Goal: Task Accomplishment & Management: Manage account settings

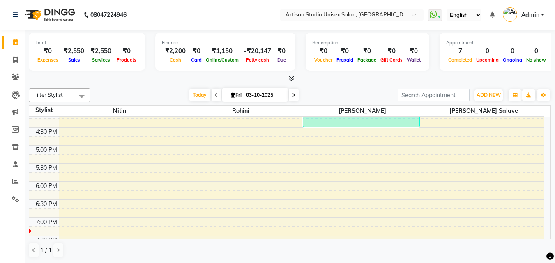
scroll to position [328, 0]
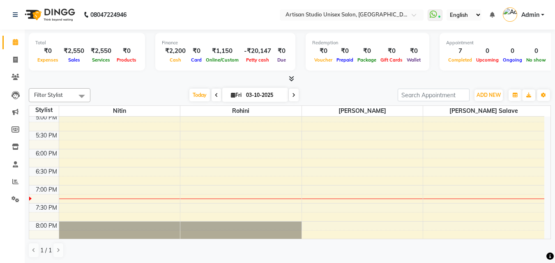
click at [323, 175] on div "8:00 AM 8:30 AM 9:00 AM 9:30 AM 10:00 AM 10:30 AM 11:00 AM 11:30 AM 12:00 PM 12…" at bounding box center [286, 40] width 515 height 505
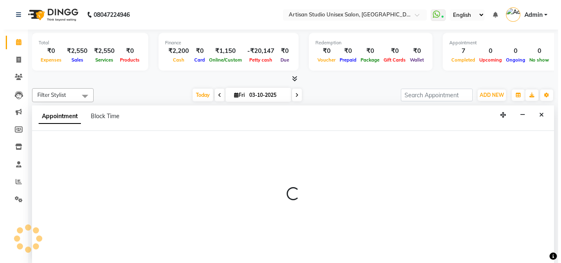
scroll to position [0, 0]
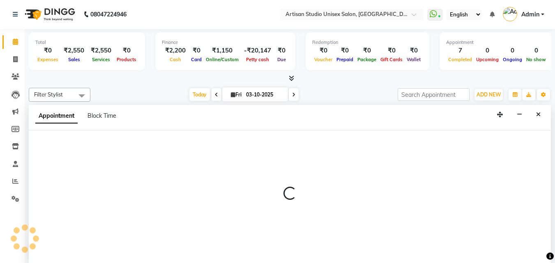
select select "51857"
select select "tentative"
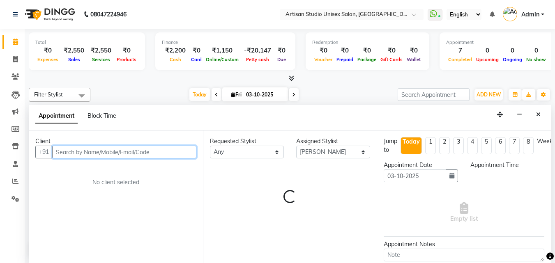
select select "1110"
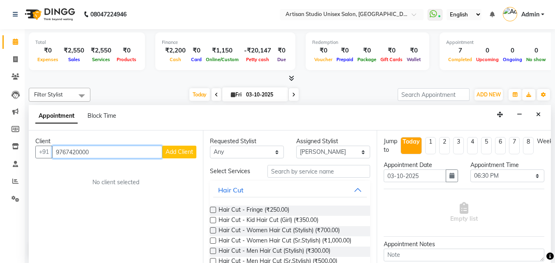
type input "9767420000"
drag, startPoint x: 180, startPoint y: 150, endPoint x: 182, endPoint y: 157, distance: 7.4
click at [182, 157] on button "Add Client" at bounding box center [179, 152] width 34 height 13
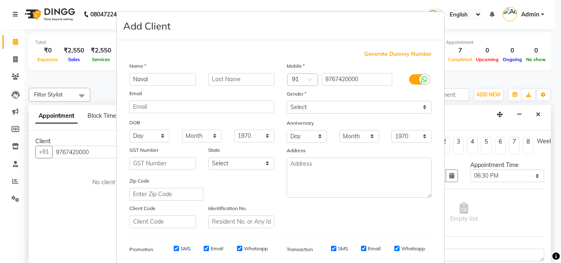
type input "Naval"
click at [227, 77] on input "text" at bounding box center [241, 79] width 67 height 13
type input "Agarwal"
click at [312, 106] on select "Select [DEMOGRAPHIC_DATA] [DEMOGRAPHIC_DATA] Other Prefer Not To Say" at bounding box center [359, 107] width 145 height 13
select select "[DEMOGRAPHIC_DATA]"
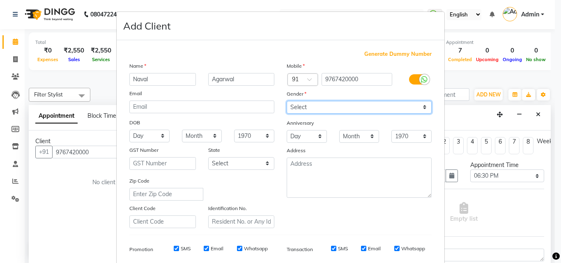
click at [287, 101] on select "Select [DEMOGRAPHIC_DATA] [DEMOGRAPHIC_DATA] Other Prefer Not To Say" at bounding box center [359, 107] width 145 height 13
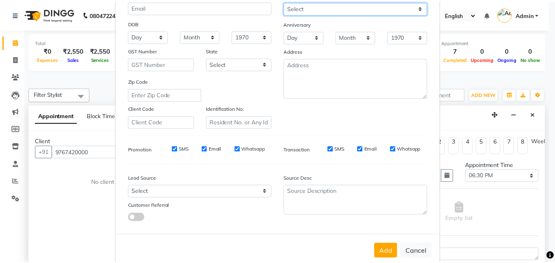
scroll to position [116, 0]
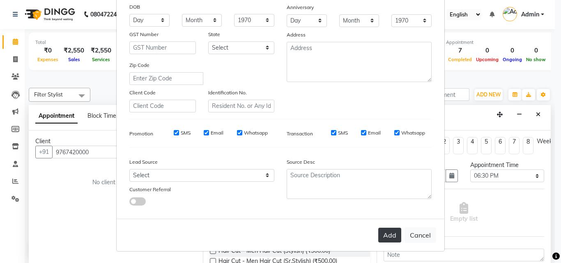
click at [385, 236] on button "Add" at bounding box center [389, 235] width 23 height 15
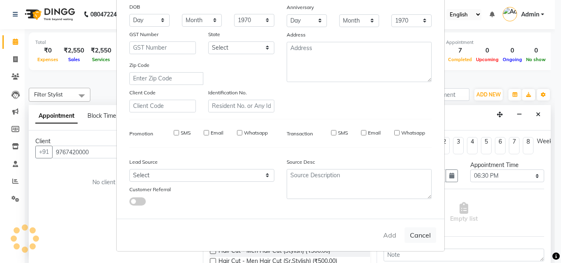
select select
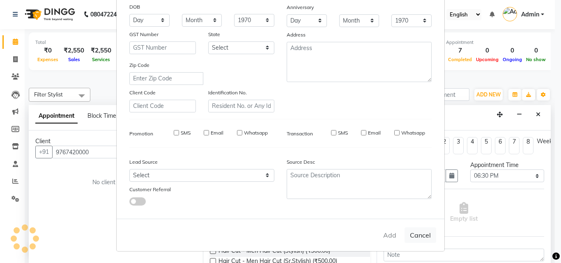
select select
checkbox input "false"
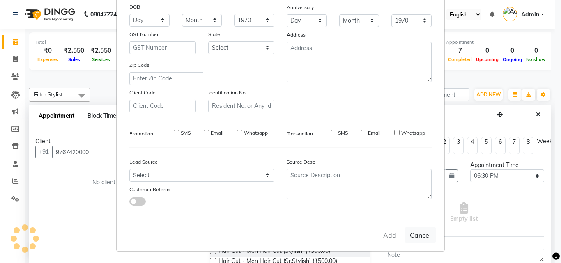
checkbox input "false"
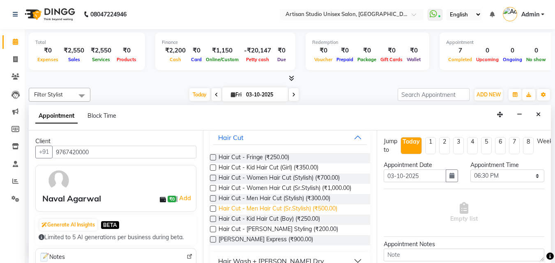
scroll to position [82, 0]
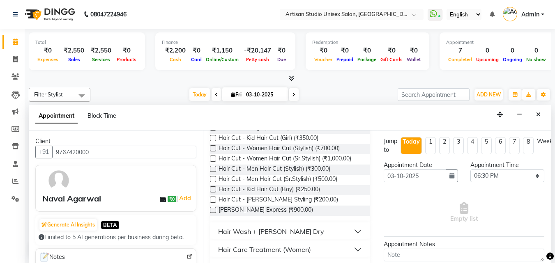
click at [212, 198] on label at bounding box center [213, 200] width 6 height 6
click at [212, 198] on input "checkbox" at bounding box center [212, 200] width 5 height 5
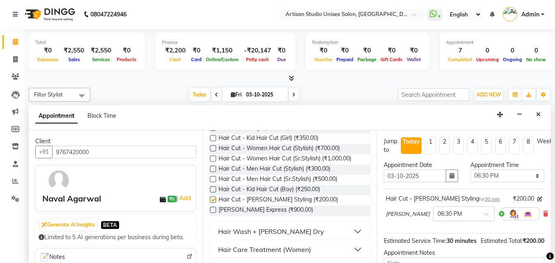
checkbox input "false"
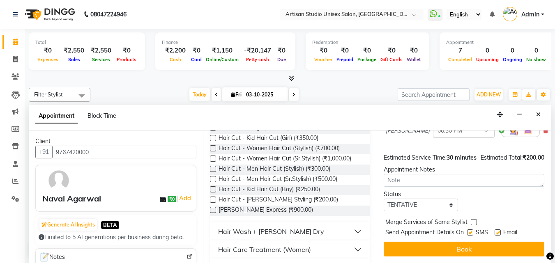
click at [470, 230] on label at bounding box center [470, 233] width 6 height 6
click at [470, 231] on input "checkbox" at bounding box center [469, 233] width 5 height 5
checkbox input "false"
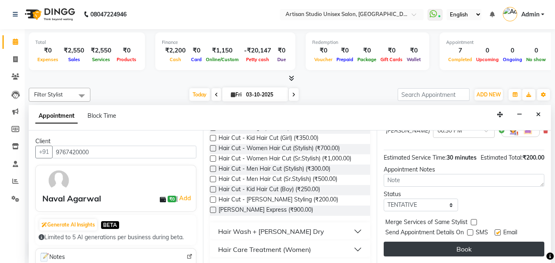
click at [468, 242] on button "Book" at bounding box center [463, 249] width 161 height 15
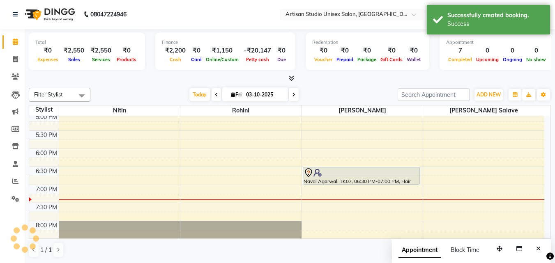
scroll to position [0, 0]
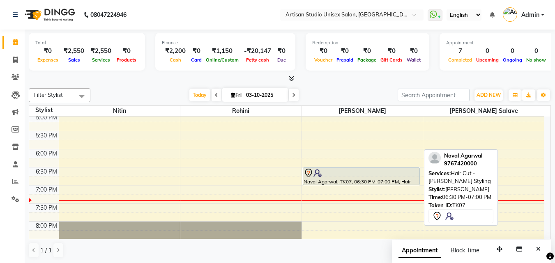
click at [384, 171] on div at bounding box center [360, 173] width 115 height 10
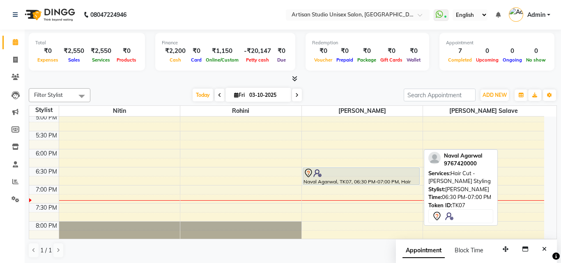
select select "7"
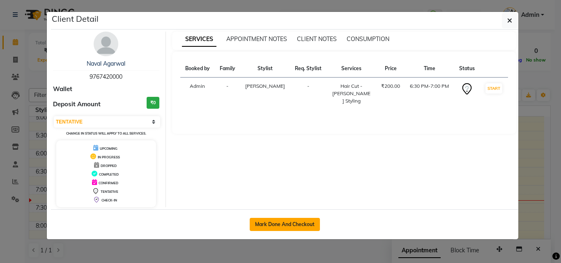
click at [288, 226] on button "Mark Done And Checkout" at bounding box center [285, 224] width 70 height 13
select select "service"
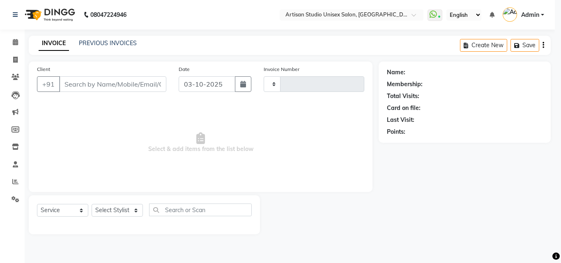
type input "1258"
select select "4913"
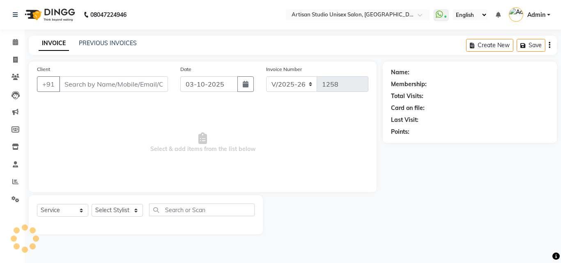
type input "9767420000"
select select "51857"
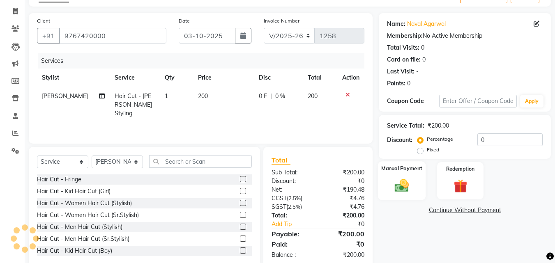
scroll to position [66, 0]
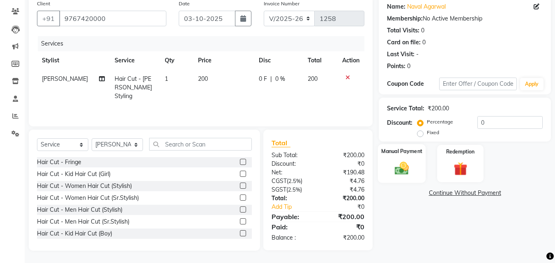
click at [404, 156] on div "Manual Payment" at bounding box center [402, 163] width 48 height 39
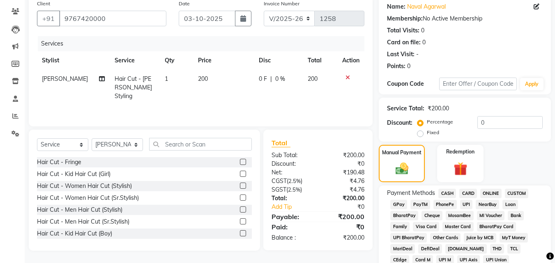
click at [449, 191] on span "CASH" at bounding box center [447, 193] width 18 height 9
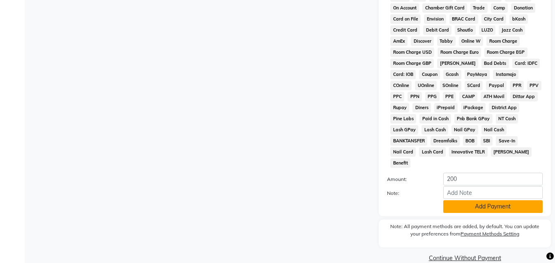
scroll to position [365, 0]
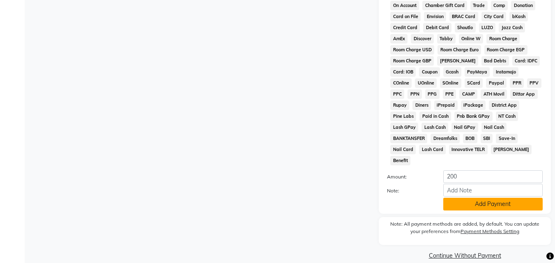
click at [474, 198] on button "Add Payment" at bounding box center [492, 204] width 99 height 13
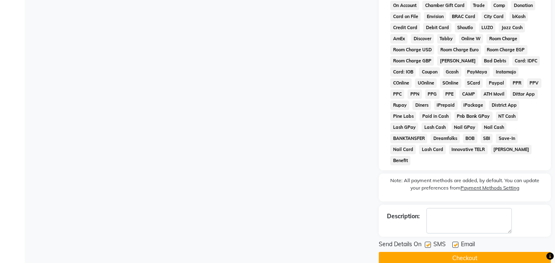
click at [452, 252] on button "Checkout" at bounding box center [465, 258] width 172 height 13
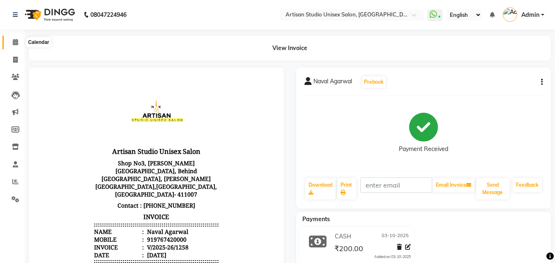
click at [13, 40] on icon at bounding box center [15, 42] width 5 height 6
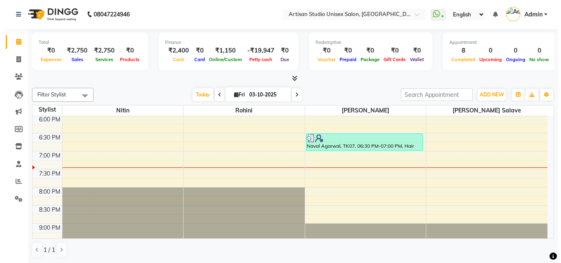
scroll to position [342, 0]
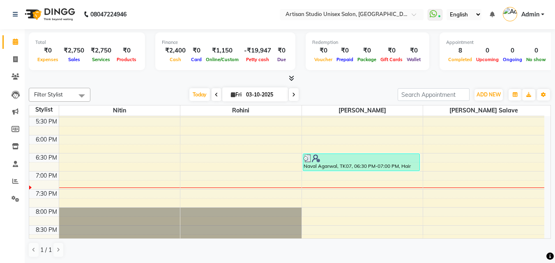
click at [66, 155] on div "8:00 AM 8:30 AM 9:00 AM 9:30 AM 10:00 AM 10:30 AM 11:00 AM 11:30 AM 12:00 PM 12…" at bounding box center [286, 26] width 515 height 505
select select "31468"
select select "tentative"
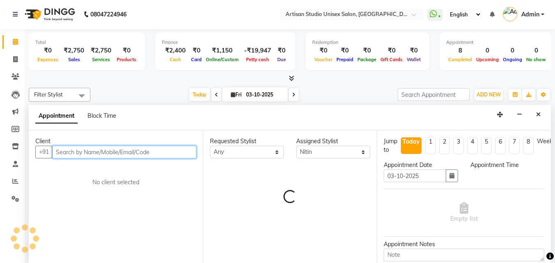
select select "1110"
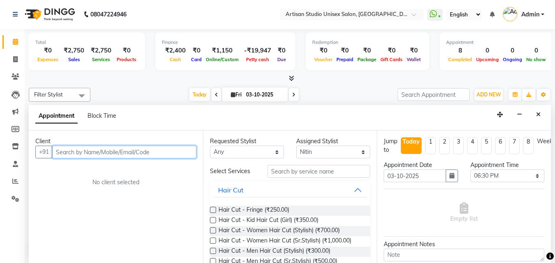
click at [130, 147] on input "text" at bounding box center [124, 152] width 144 height 13
type input "8855047503"
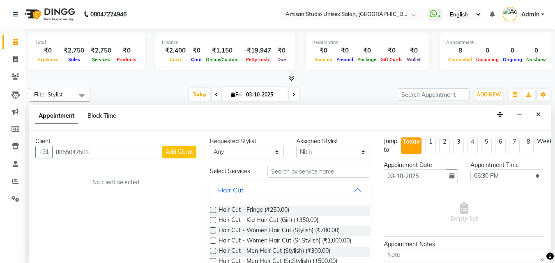
click at [170, 151] on span "Add Client" at bounding box center [179, 151] width 28 height 7
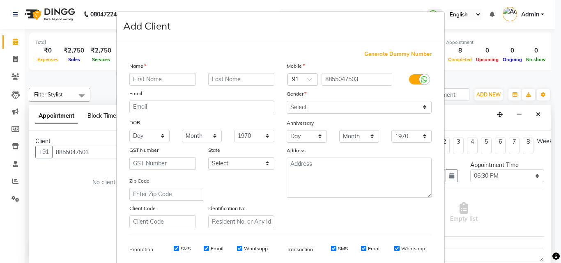
click at [153, 78] on input "text" at bounding box center [162, 79] width 67 height 13
type input "Anuj"
click at [218, 76] on input "text" at bounding box center [241, 79] width 67 height 13
type input "Kanade"
click at [298, 103] on select "Select [DEMOGRAPHIC_DATA] [DEMOGRAPHIC_DATA] Other Prefer Not To Say" at bounding box center [359, 107] width 145 height 13
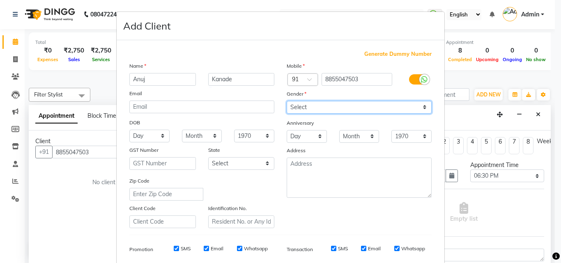
select select "[DEMOGRAPHIC_DATA]"
click at [287, 101] on select "Select [DEMOGRAPHIC_DATA] [DEMOGRAPHIC_DATA] Other Prefer Not To Say" at bounding box center [359, 107] width 145 height 13
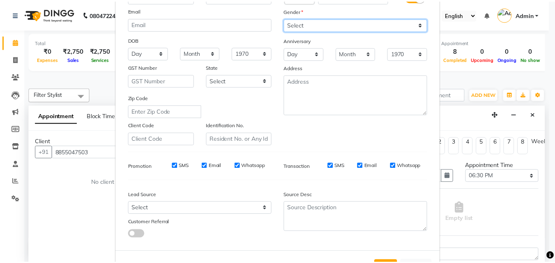
scroll to position [116, 0]
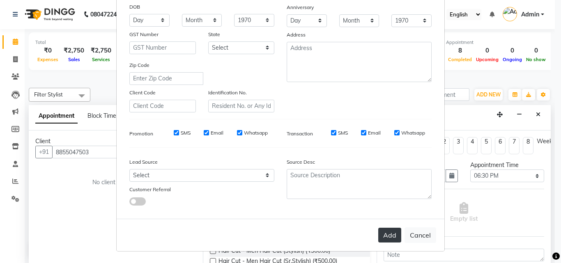
click at [381, 236] on button "Add" at bounding box center [389, 235] width 23 height 15
select select
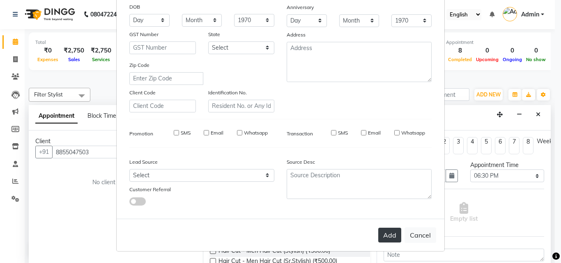
select select
checkbox input "false"
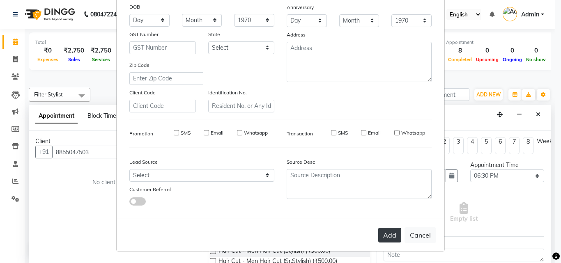
checkbox input "false"
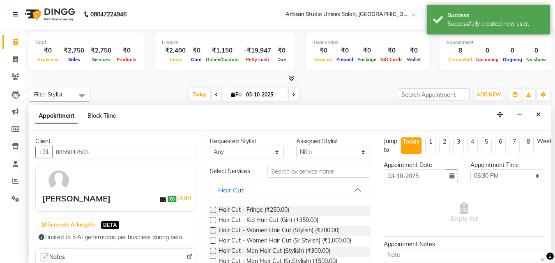
scroll to position [41, 0]
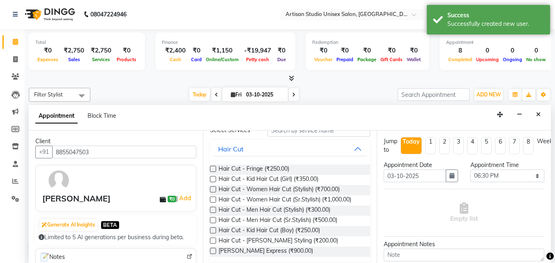
click at [213, 240] on label at bounding box center [213, 241] width 6 height 6
click at [213, 240] on input "checkbox" at bounding box center [212, 241] width 5 height 5
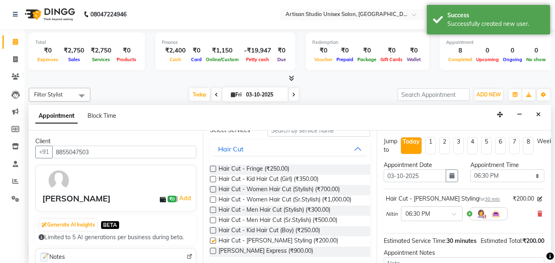
checkbox input "false"
click at [213, 220] on label at bounding box center [213, 220] width 6 height 6
click at [213, 220] on input "checkbox" at bounding box center [212, 220] width 5 height 5
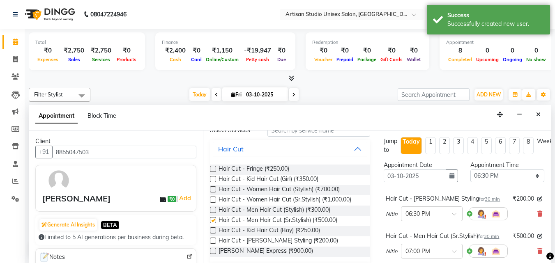
checkbox input "false"
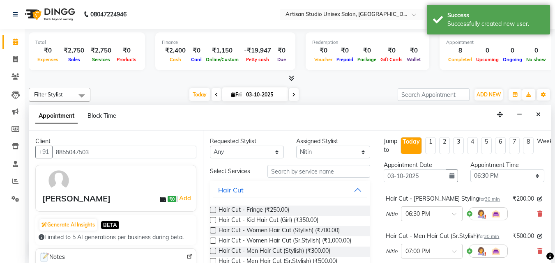
scroll to position [127, 0]
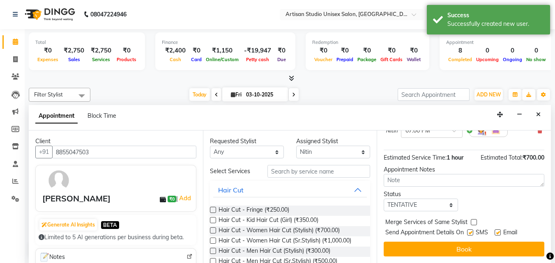
click at [469, 230] on label at bounding box center [470, 233] width 6 height 6
click at [469, 231] on input "checkbox" at bounding box center [469, 233] width 5 height 5
checkbox input "false"
click at [500, 230] on label at bounding box center [497, 233] width 6 height 6
click at [500, 231] on input "checkbox" at bounding box center [496, 233] width 5 height 5
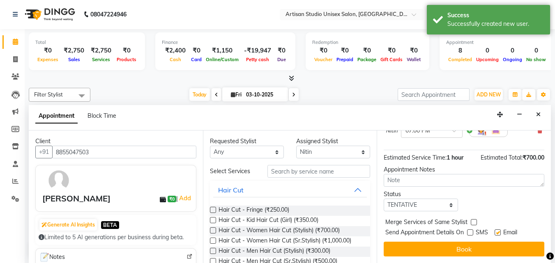
checkbox input "false"
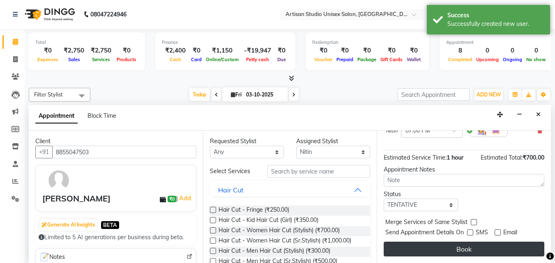
click at [493, 242] on button "Book" at bounding box center [463, 249] width 161 height 15
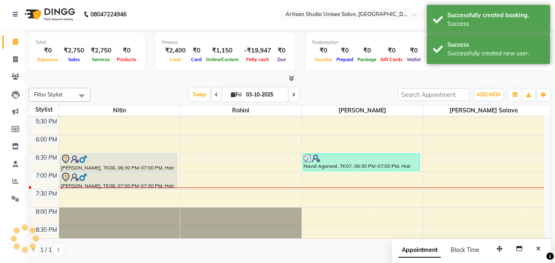
scroll to position [0, 0]
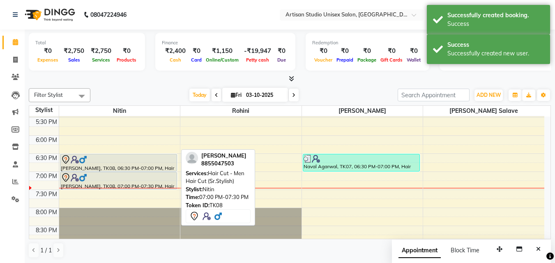
click at [143, 176] on div at bounding box center [118, 178] width 115 height 10
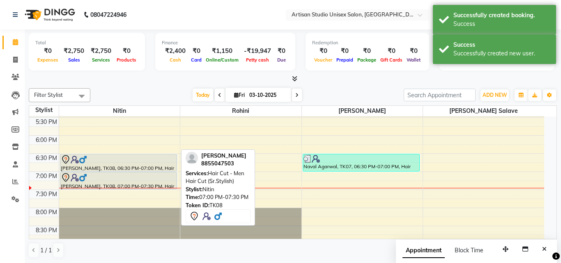
select select "7"
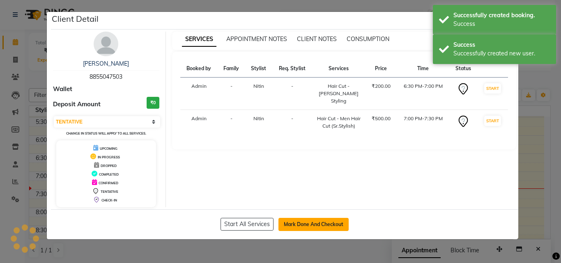
click at [305, 223] on button "Mark Done And Checkout" at bounding box center [313, 224] width 70 height 13
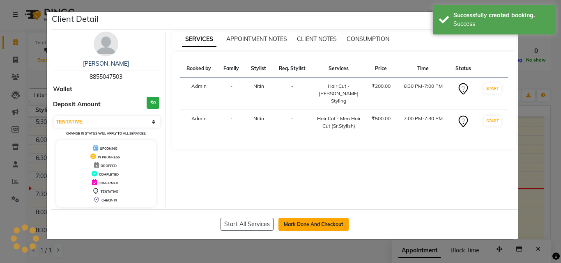
select select "4913"
select select "service"
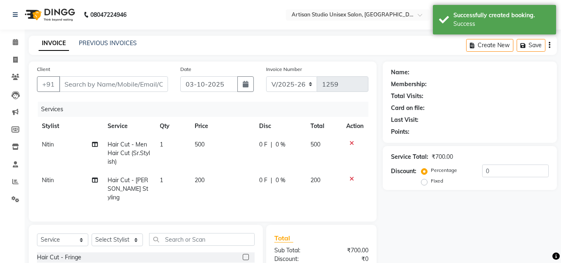
type input "8855047503"
select select "31468"
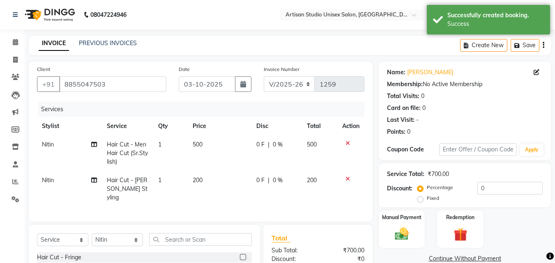
scroll to position [93, 0]
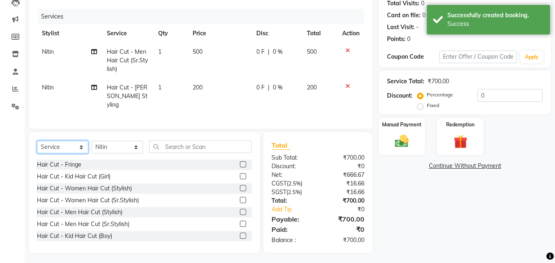
click at [68, 147] on select "Select Service Product Membership Package Voucher Prepaid Gift Card" at bounding box center [62, 147] width 51 height 13
select select "product"
click at [37, 141] on select "Select Service Product Membership Package Voucher Prepaid Gift Card" at bounding box center [62, 147] width 51 height 13
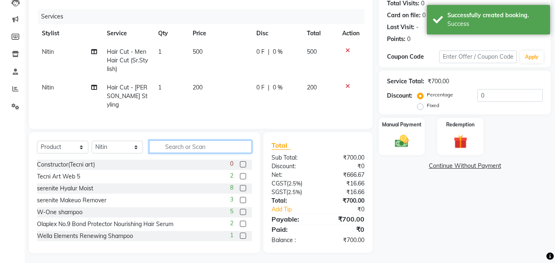
click at [183, 142] on input "text" at bounding box center [200, 146] width 103 height 13
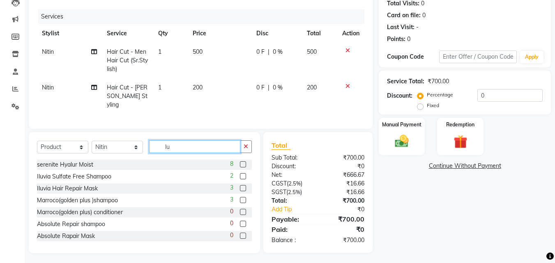
type input "l"
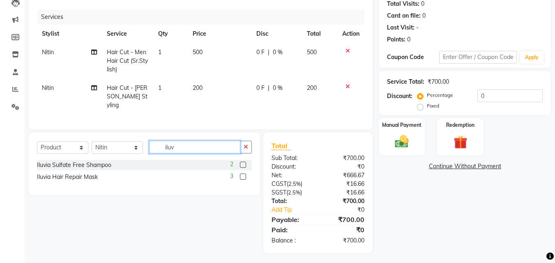
type input "iluv"
click at [245, 174] on label at bounding box center [243, 177] width 6 height 6
click at [245, 174] on input "checkbox" at bounding box center [242, 176] width 5 height 5
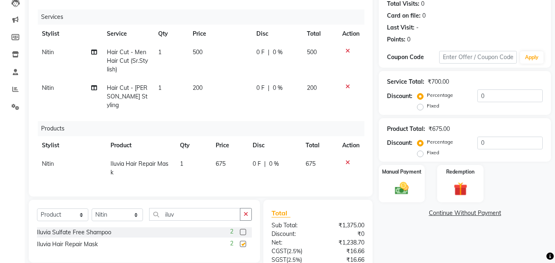
checkbox input "false"
click at [241, 230] on label at bounding box center [243, 232] width 6 height 6
click at [241, 230] on input "checkbox" at bounding box center [242, 232] width 5 height 5
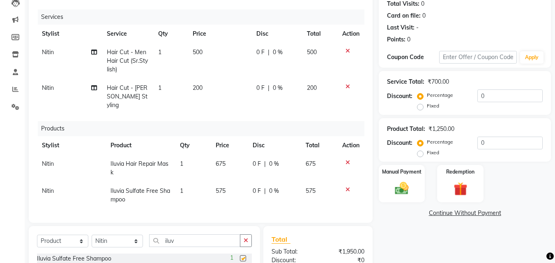
checkbox input "false"
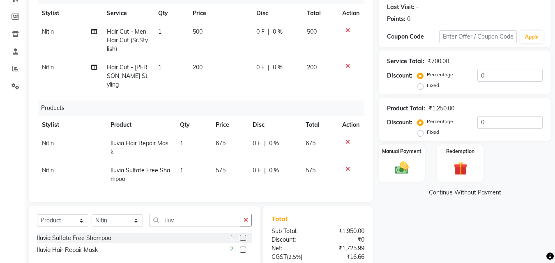
scroll to position [133, 0]
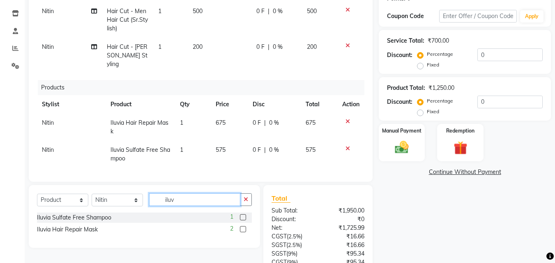
click at [190, 196] on input "iluv" at bounding box center [194, 199] width 91 height 13
type input "i"
type input "clean"
click at [242, 216] on label at bounding box center [243, 217] width 6 height 6
click at [242, 216] on input "checkbox" at bounding box center [242, 217] width 5 height 5
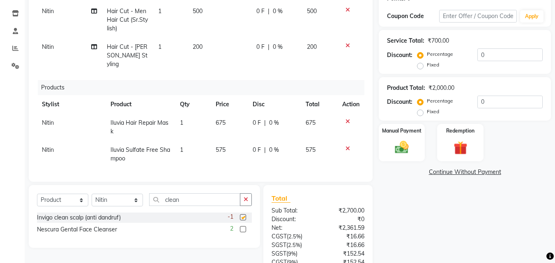
checkbox input "false"
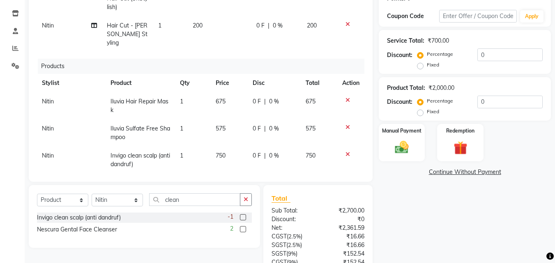
scroll to position [25, 0]
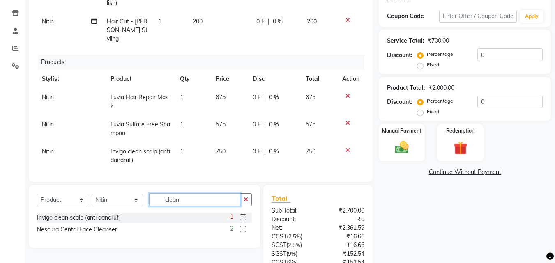
click at [202, 201] on input "clean" at bounding box center [194, 199] width 91 height 13
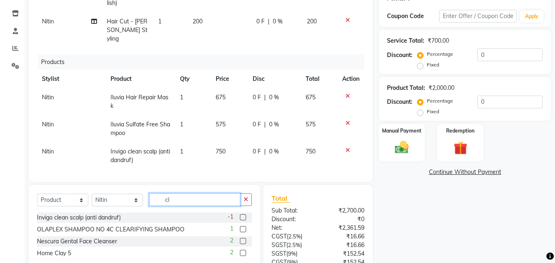
type input "c"
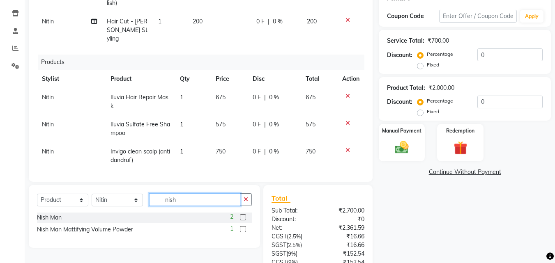
type input "nish"
click at [243, 218] on label at bounding box center [243, 217] width 6 height 6
click at [243, 218] on input "checkbox" at bounding box center [242, 217] width 5 height 5
checkbox input "false"
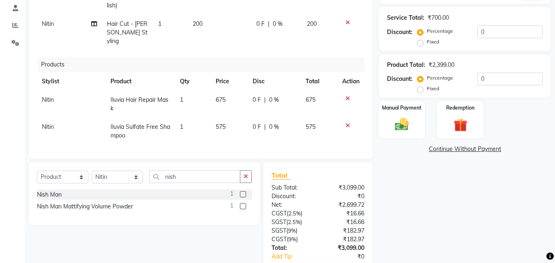
scroll to position [124, 0]
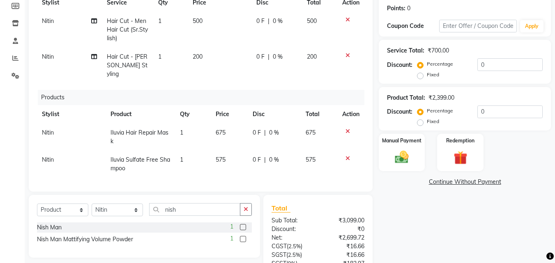
drag, startPoint x: 275, startPoint y: 147, endPoint x: 441, endPoint y: 15, distance: 213.0
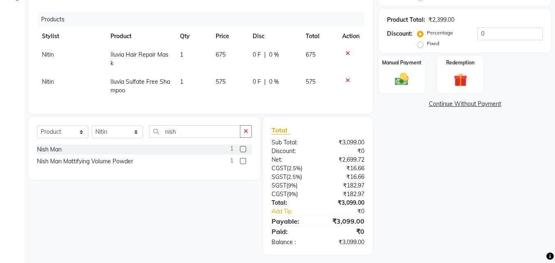
scroll to position [206, 0]
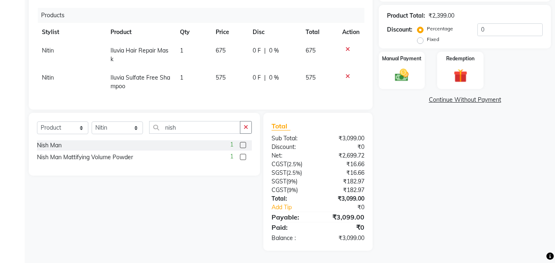
click at [241, 155] on label at bounding box center [243, 157] width 6 height 6
click at [241, 155] on input "checkbox" at bounding box center [242, 157] width 5 height 5
checkbox input "false"
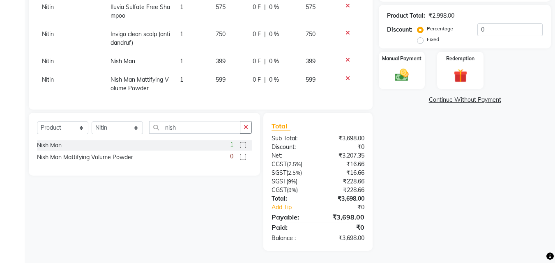
scroll to position [71, 0]
click at [345, 57] on icon at bounding box center [347, 60] width 5 height 6
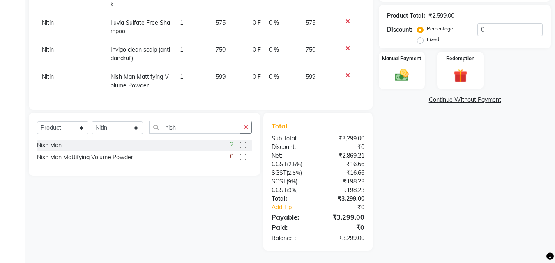
scroll to position [53, 0]
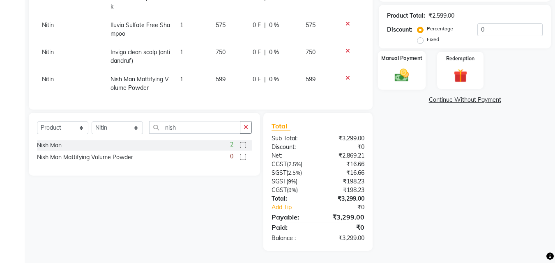
click at [406, 73] on img at bounding box center [401, 75] width 23 height 16
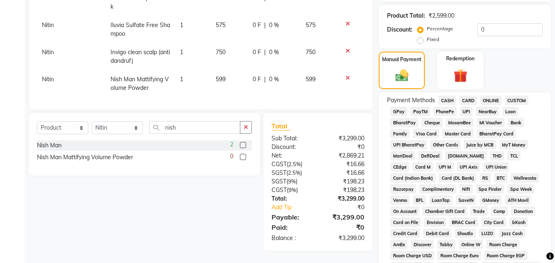
click at [492, 100] on span "ONLINE" at bounding box center [490, 100] width 21 height 9
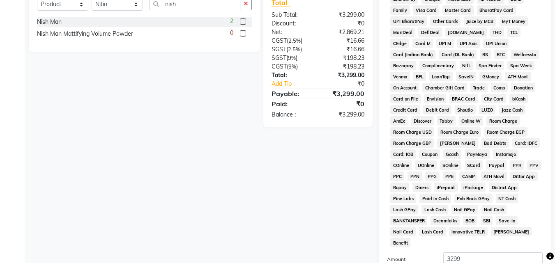
scroll to position [370, 0]
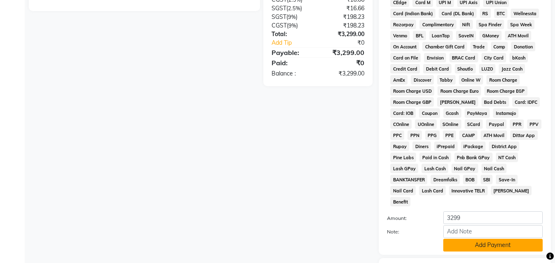
click at [507, 239] on button "Add Payment" at bounding box center [492, 245] width 99 height 13
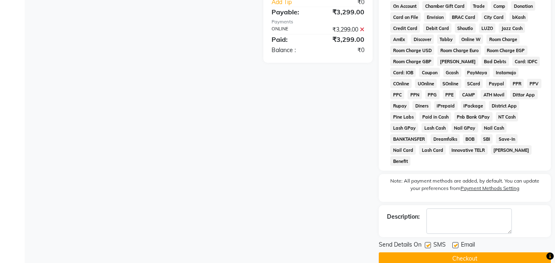
scroll to position [414, 0]
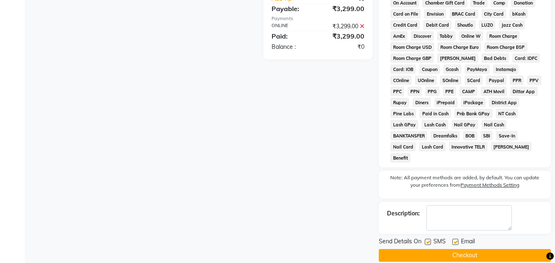
click at [465, 249] on button "Checkout" at bounding box center [465, 255] width 172 height 13
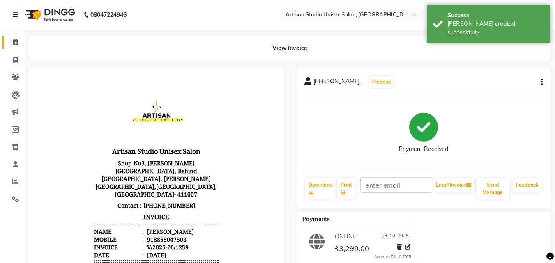
click at [11, 37] on link "Calendar" at bounding box center [12, 43] width 20 height 14
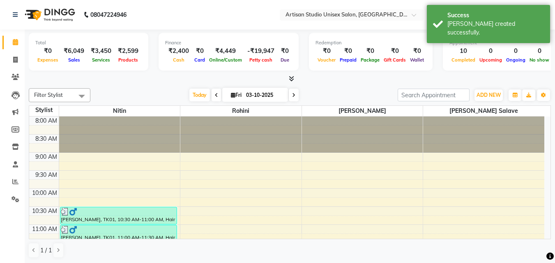
click at [291, 74] on div "Total ₹0 Expenses ₹6,049 Sales ₹3,450 Services ₹2,599 Products Finance ₹2,400 C…" at bounding box center [290, 57] width 522 height 54
click at [290, 79] on icon at bounding box center [291, 79] width 5 height 6
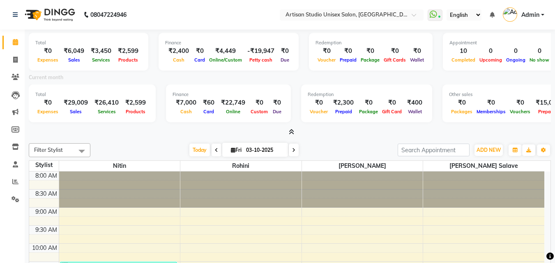
click at [291, 132] on icon at bounding box center [291, 132] width 5 height 6
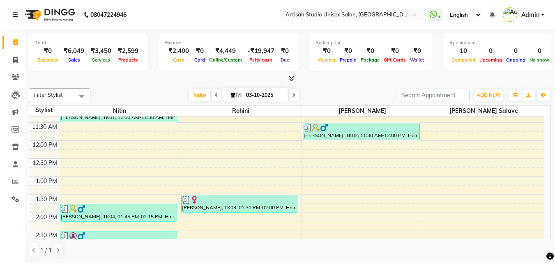
scroll to position [246, 0]
